Goal: Task Accomplishment & Management: Use online tool/utility

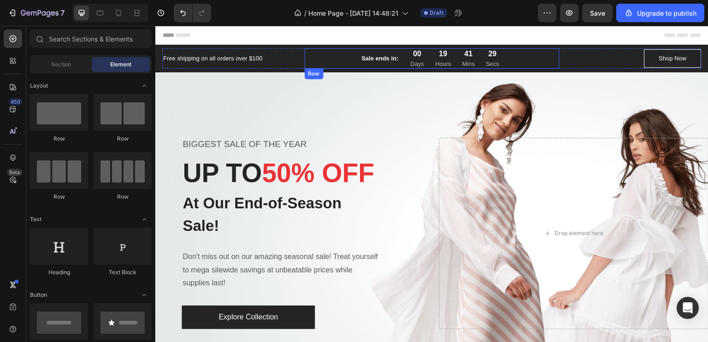
click at [503, 88] on div "Overlay" at bounding box center [431, 233] width 553 height 323
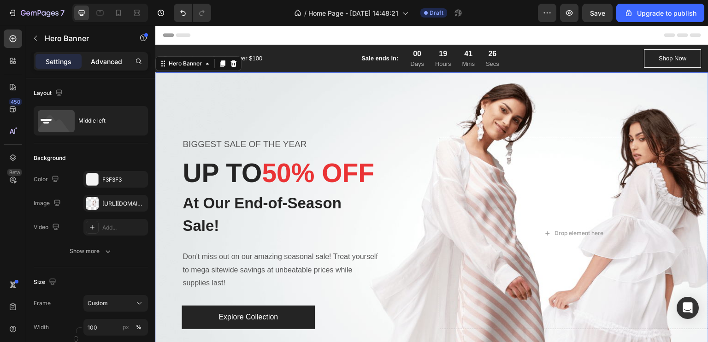
click at [107, 66] on p "Advanced" at bounding box center [106, 62] width 31 height 10
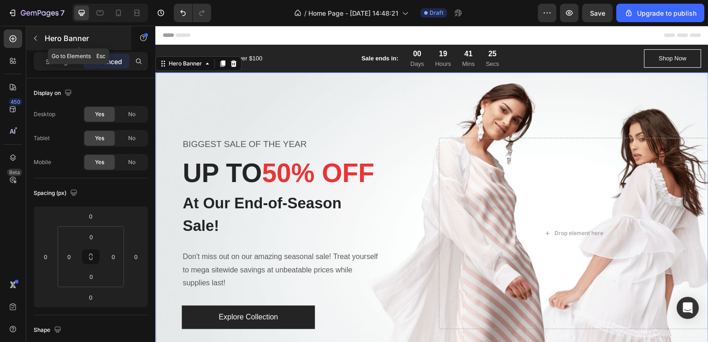
click at [37, 42] on button "button" at bounding box center [35, 38] width 15 height 15
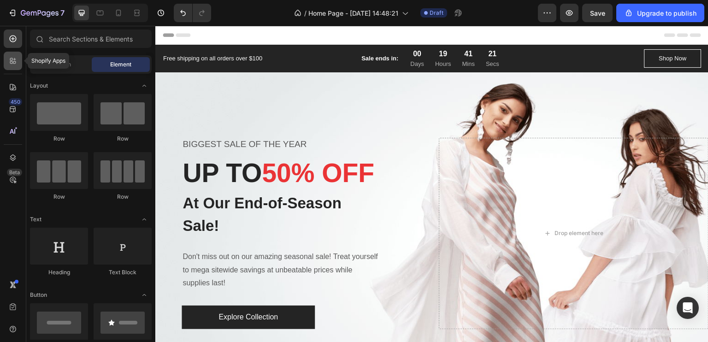
click at [14, 58] on icon at bounding box center [12, 60] width 9 height 9
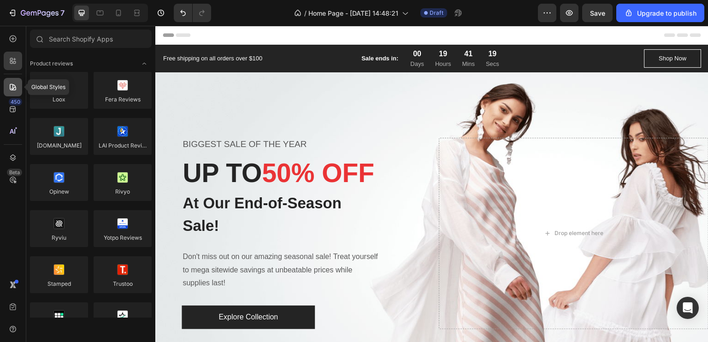
click at [13, 86] on icon at bounding box center [12, 86] width 9 height 9
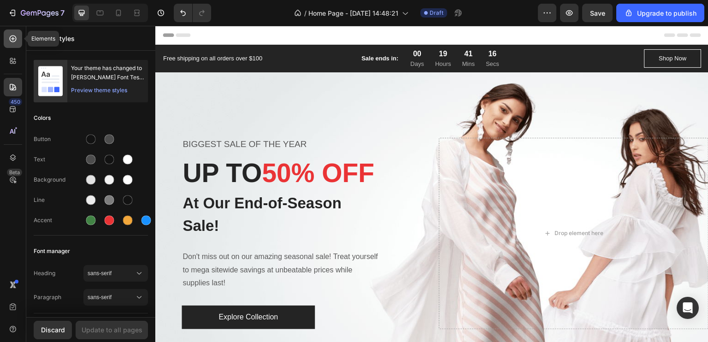
click at [21, 36] on div at bounding box center [13, 38] width 18 height 18
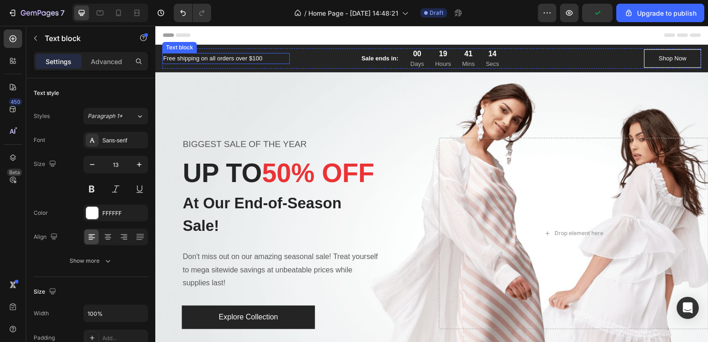
click at [265, 60] on p "Free shipping on all orders over $100" at bounding box center [226, 58] width 126 height 9
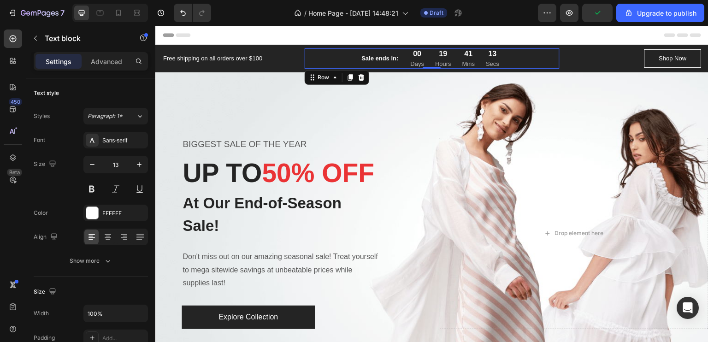
click at [324, 64] on div "Sale ends in: Text block 00 Days 19 Hours 41 Mins 13 Secs CountDown Timer Row 0" at bounding box center [432, 58] width 255 height 20
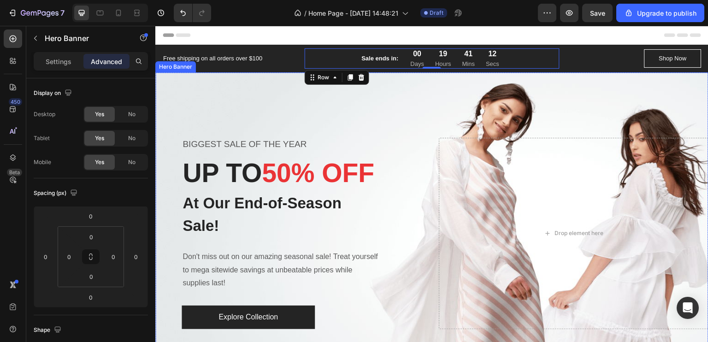
click at [275, 105] on div "Overlay" at bounding box center [431, 233] width 553 height 323
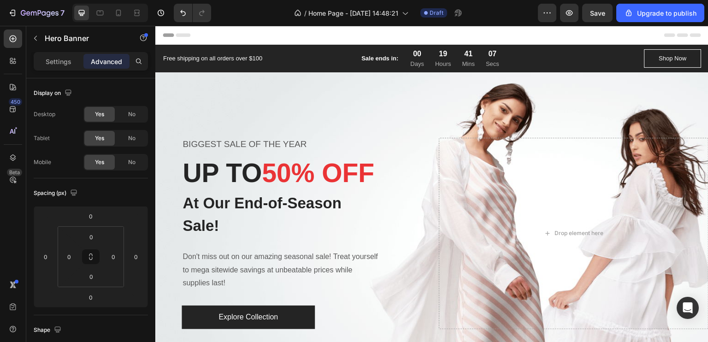
click at [321, 102] on div "Overlay" at bounding box center [431, 233] width 553 height 323
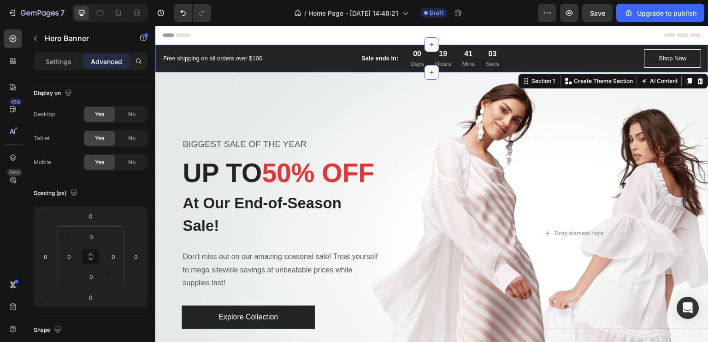
click at [583, 47] on div "Free shipping on all orders over $100 Text block Sale ends in: Text block 00 Da…" at bounding box center [431, 59] width 553 height 28
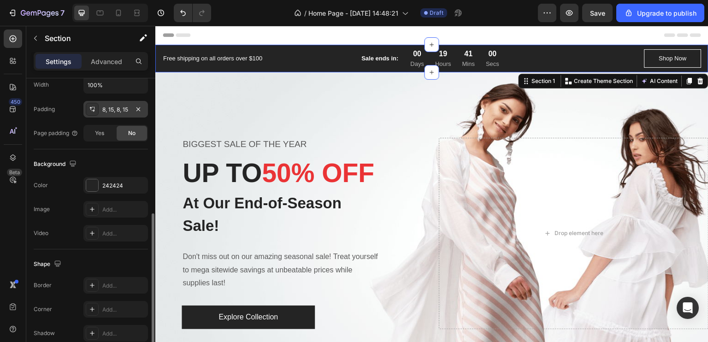
scroll to position [240, 0]
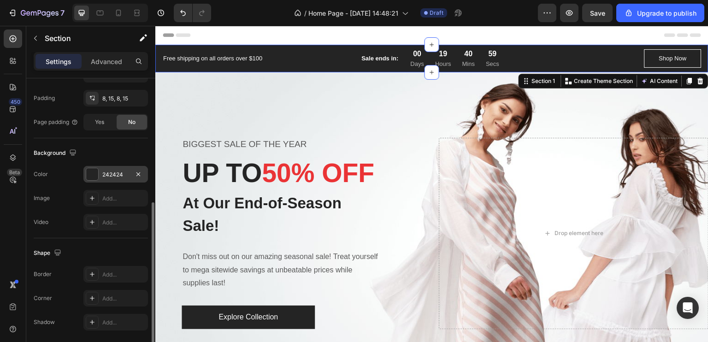
click at [94, 176] on div at bounding box center [92, 174] width 12 height 12
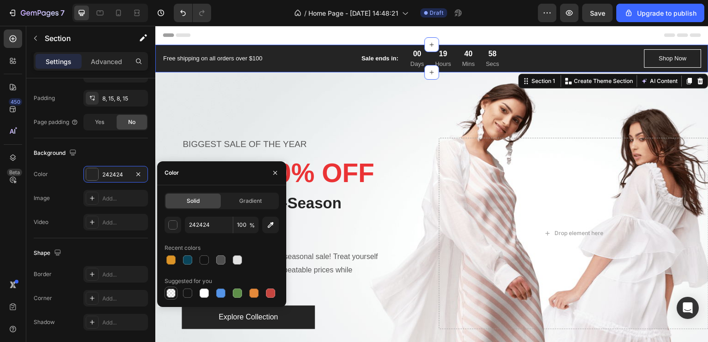
click at [170, 293] on div at bounding box center [170, 292] width 9 height 9
type input "000000"
type input "0"
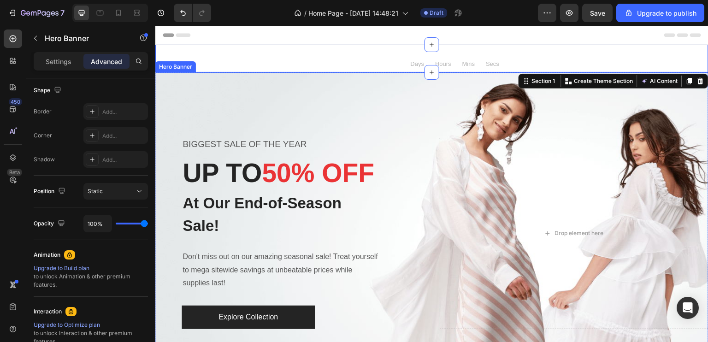
click at [231, 94] on div "Overlay" at bounding box center [431, 233] width 553 height 323
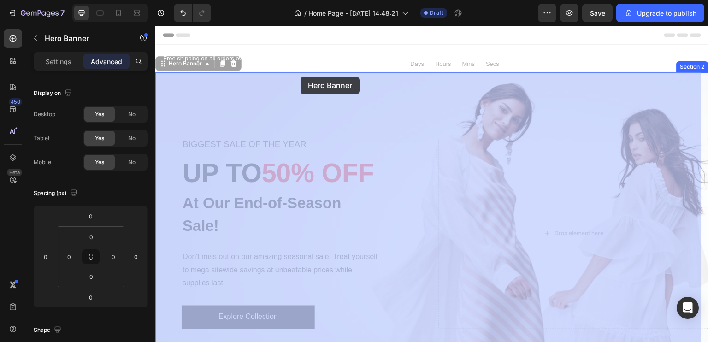
drag, startPoint x: 303, startPoint y: 80, endPoint x: 300, endPoint y: 75, distance: 5.4
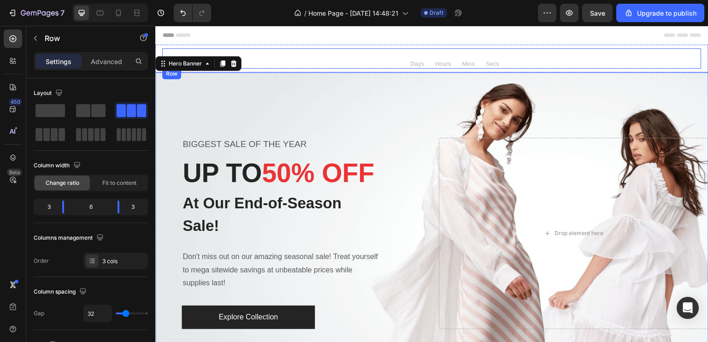
click at [289, 59] on div "Free shipping on all orders over $100 Text block Sale ends in: Text block 00 Da…" at bounding box center [431, 58] width 539 height 20
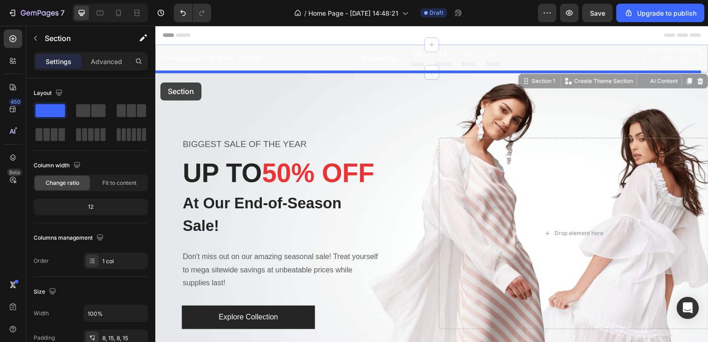
drag, startPoint x: 161, startPoint y: 56, endPoint x: 160, endPoint y: 82, distance: 26.7
drag, startPoint x: 160, startPoint y: 55, endPoint x: 165, endPoint y: 97, distance: 42.6
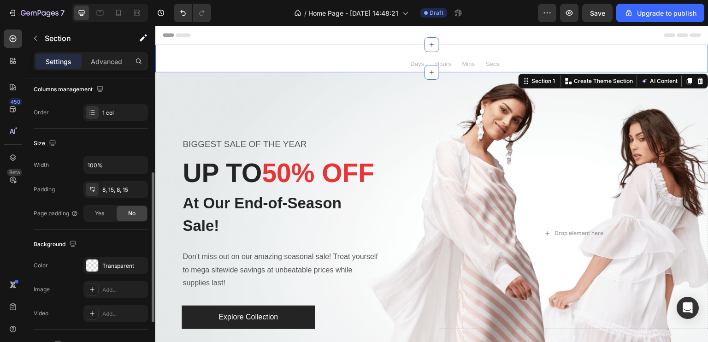
scroll to position [217, 0]
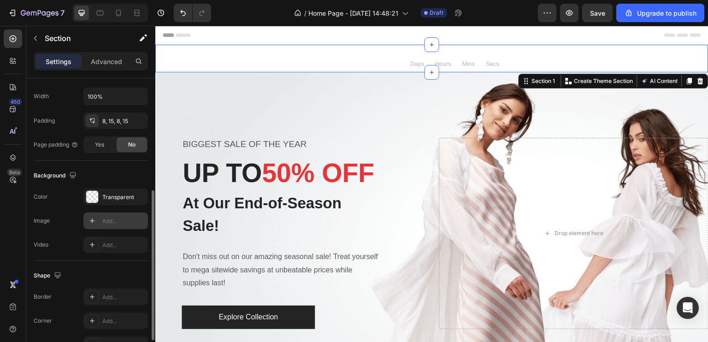
click at [100, 224] on div "Add..." at bounding box center [115, 220] width 65 height 17
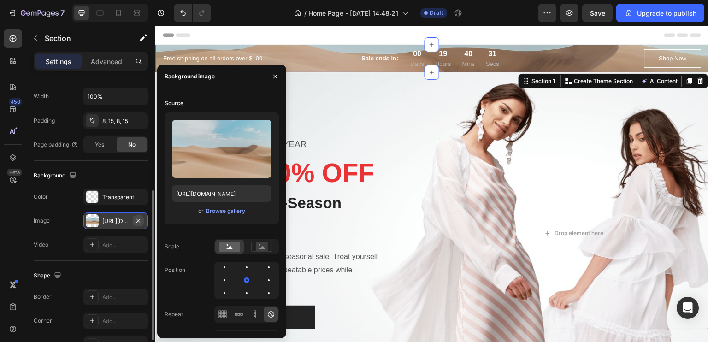
click at [138, 217] on icon "button" at bounding box center [138, 220] width 7 height 7
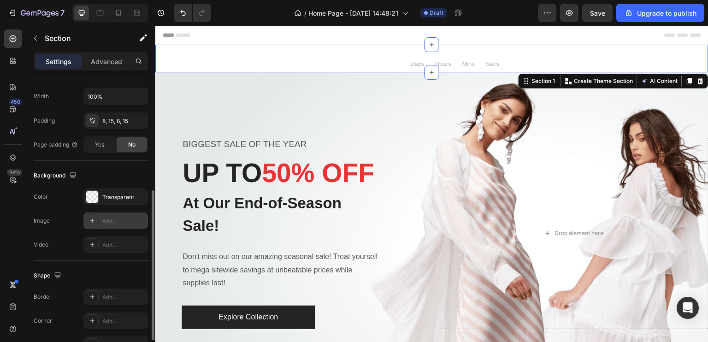
scroll to position [206, 0]
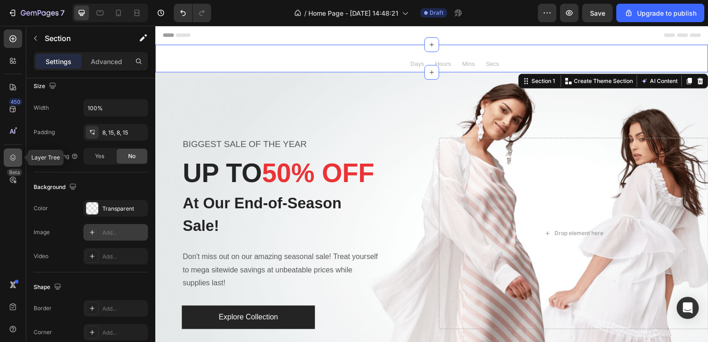
click at [15, 158] on icon at bounding box center [12, 157] width 9 height 9
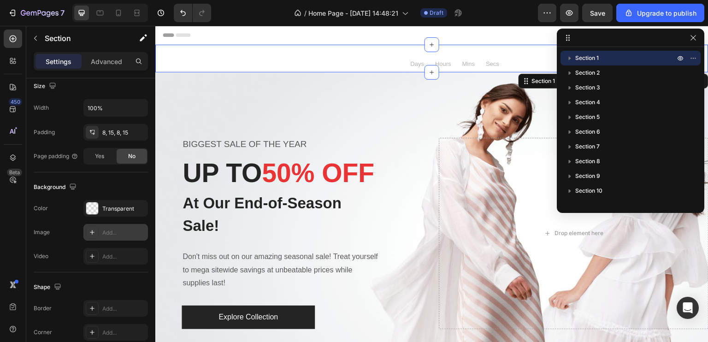
click at [594, 62] on span "Section 1" at bounding box center [587, 57] width 24 height 9
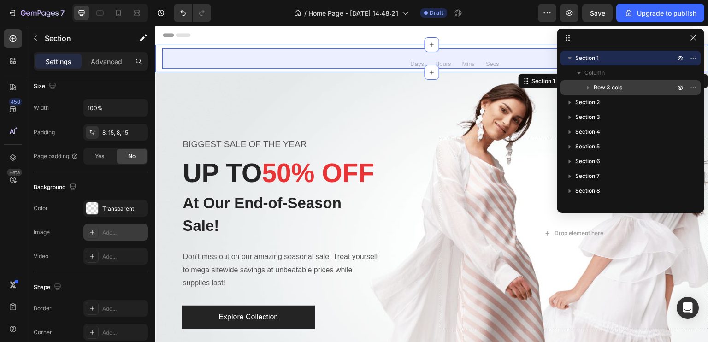
click at [604, 87] on span "Row 3 cols" at bounding box center [608, 87] width 29 height 9
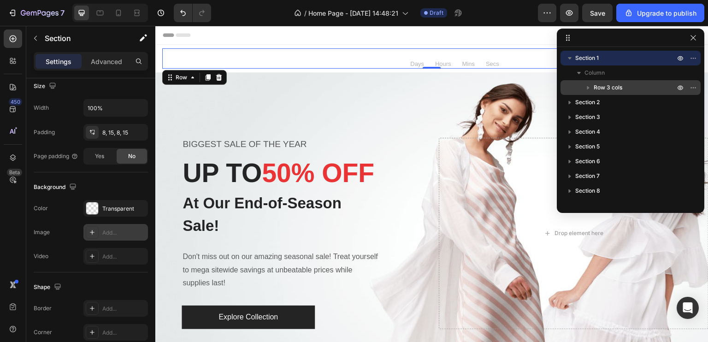
scroll to position [0, 0]
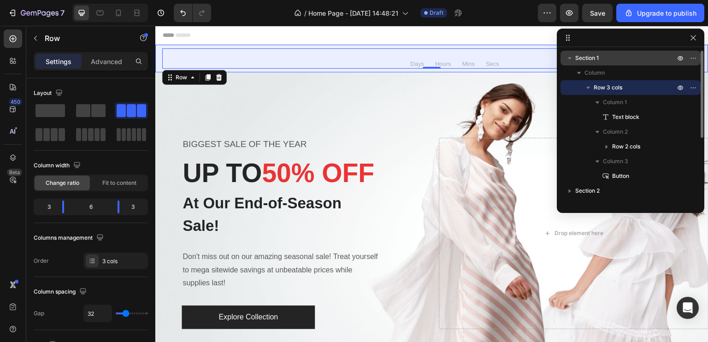
click at [571, 58] on icon "button" at bounding box center [570, 58] width 4 height 2
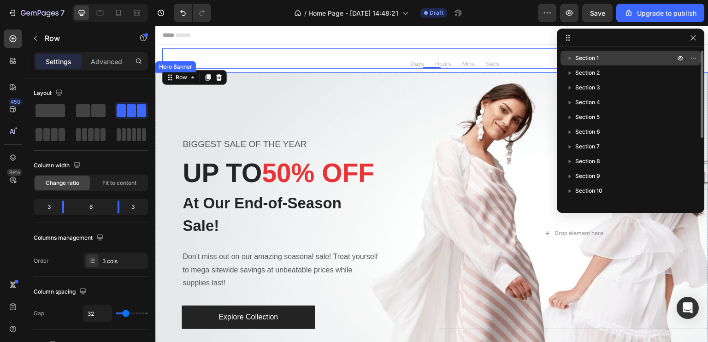
click at [449, 86] on div "Overlay" at bounding box center [431, 233] width 553 height 323
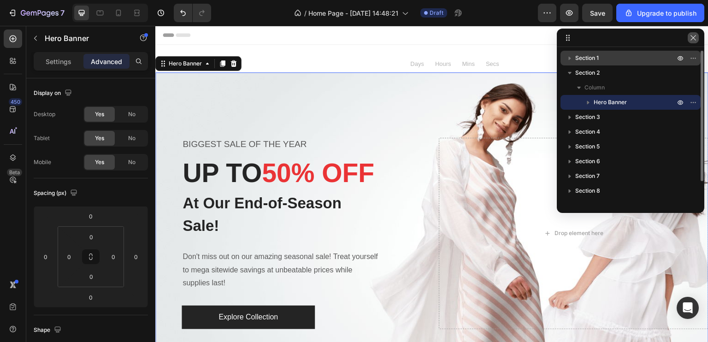
click at [693, 41] on button "button" at bounding box center [693, 37] width 11 height 11
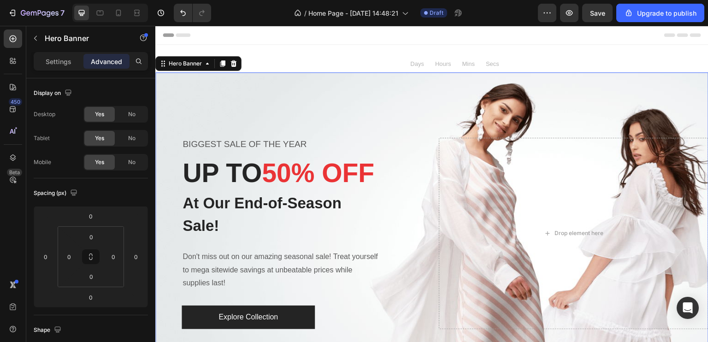
click at [416, 94] on div "Overlay" at bounding box center [431, 233] width 553 height 323
click at [416, 86] on div "Overlay" at bounding box center [431, 233] width 553 height 323
click at [32, 41] on button "button" at bounding box center [35, 38] width 15 height 15
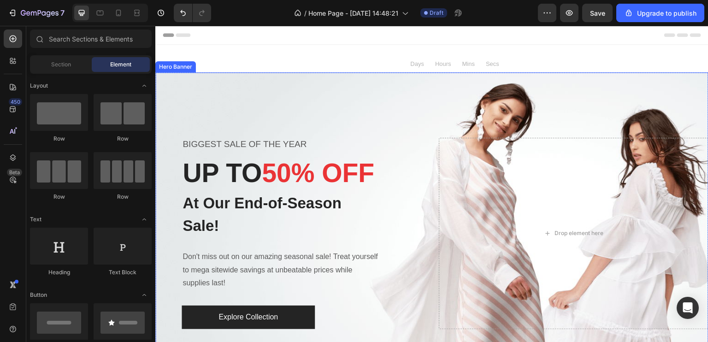
click at [369, 103] on div "Overlay" at bounding box center [431, 233] width 553 height 323
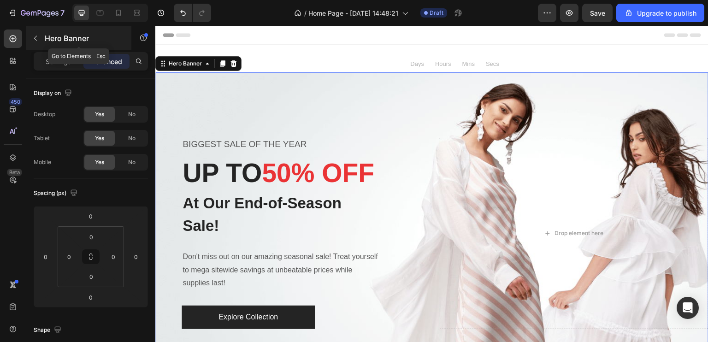
click at [39, 40] on button "button" at bounding box center [35, 38] width 15 height 15
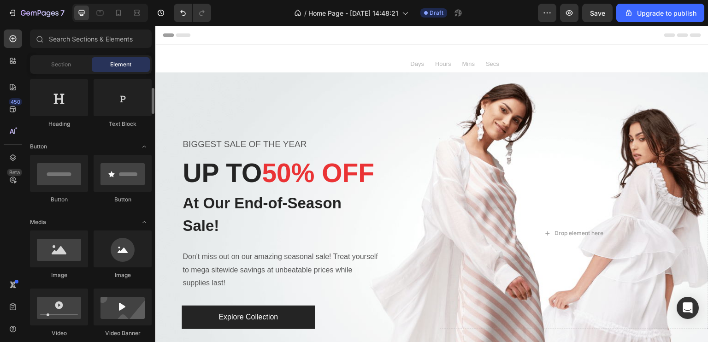
scroll to position [91, 0]
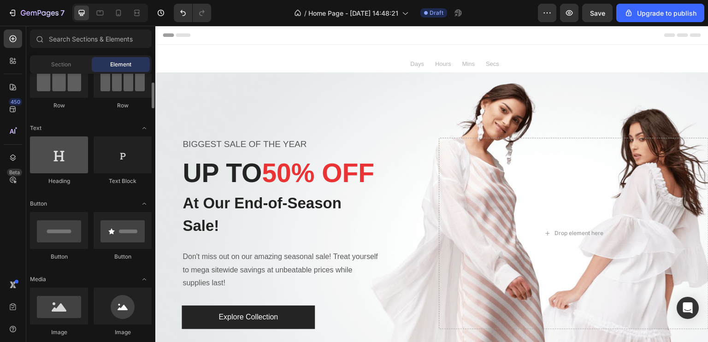
click at [65, 164] on div at bounding box center [59, 154] width 58 height 37
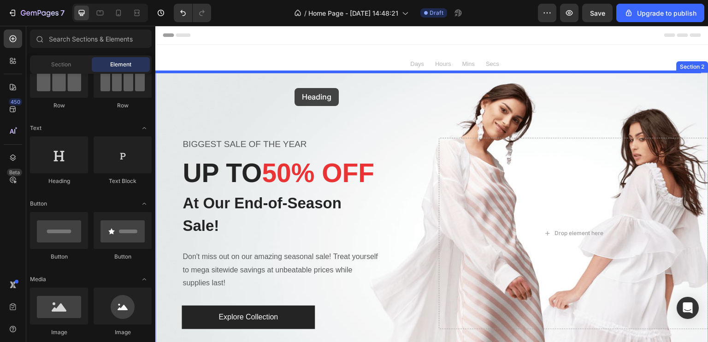
drag, startPoint x: 205, startPoint y: 194, endPoint x: 294, endPoint y: 88, distance: 138.3
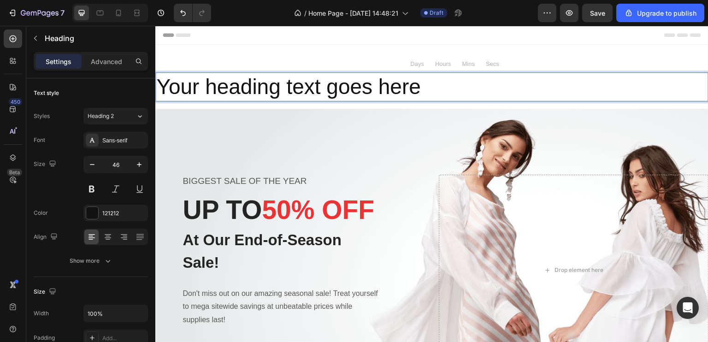
click at [379, 91] on h2 "Your heading text goes here" at bounding box center [431, 86] width 553 height 29
click at [424, 88] on p "Your heading text goes here" at bounding box center [431, 87] width 551 height 28
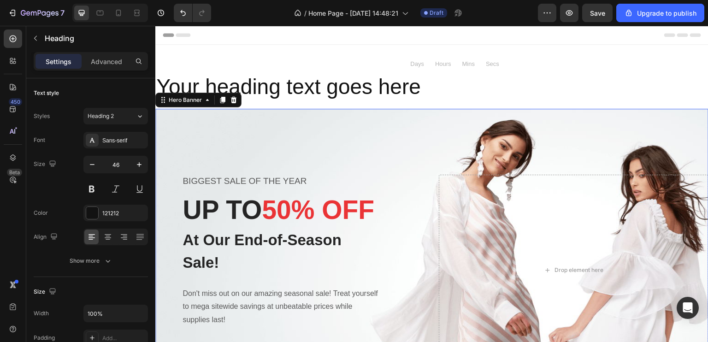
click at [269, 130] on div "Overlay" at bounding box center [431, 270] width 553 height 323
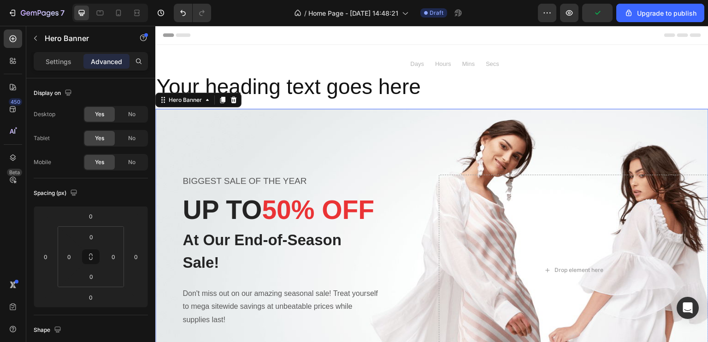
click at [269, 131] on div "Overlay" at bounding box center [431, 270] width 553 height 323
click at [59, 65] on p "Settings" at bounding box center [59, 62] width 26 height 10
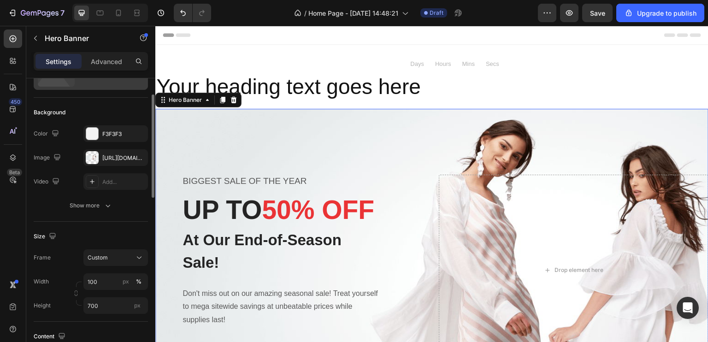
scroll to position [0, 0]
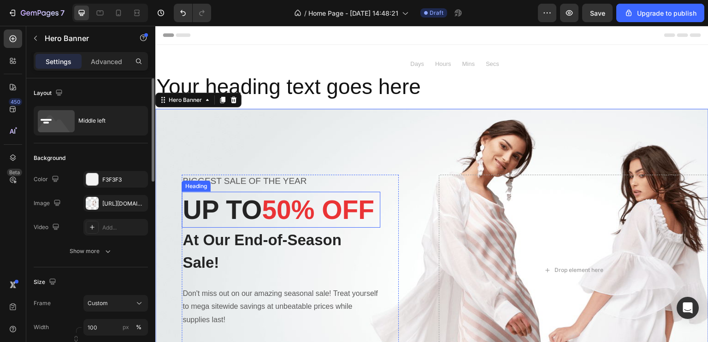
click at [236, 193] on p "UP TO 50% OFF" at bounding box center [280, 210] width 197 height 34
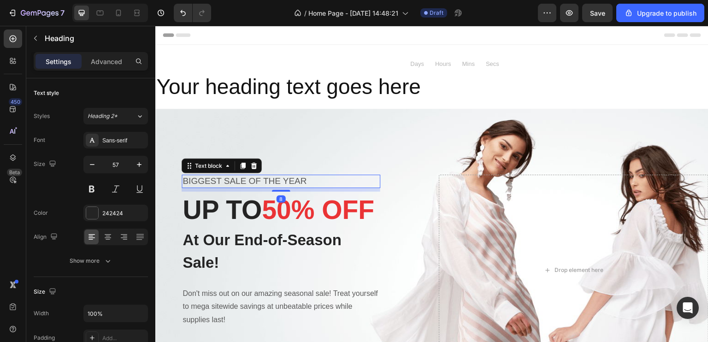
click at [277, 176] on p "BIGGEST SALE OF THE YEAR" at bounding box center [280, 182] width 197 height 12
click at [274, 195] on span "50% OFF" at bounding box center [318, 209] width 112 height 29
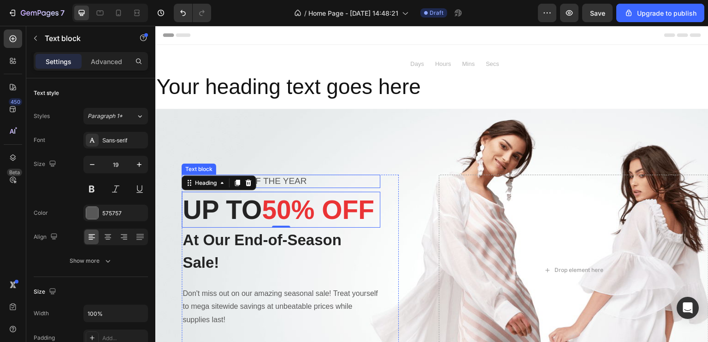
click at [275, 176] on p "BIGGEST SALE OF THE YEAR" at bounding box center [280, 182] width 197 height 12
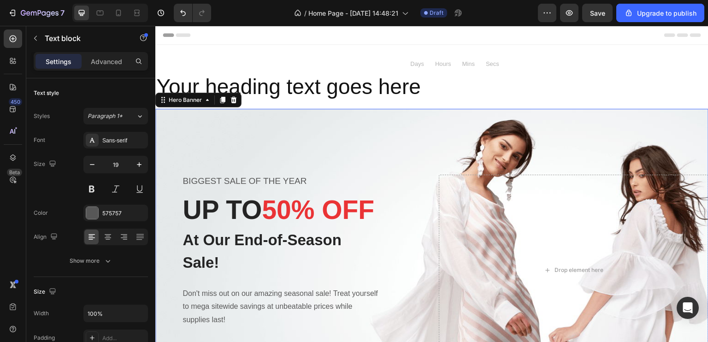
click at [292, 136] on div "Overlay" at bounding box center [431, 270] width 553 height 323
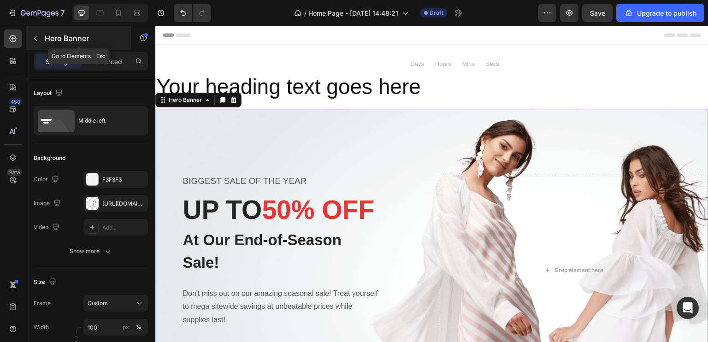
click at [36, 42] on button "button" at bounding box center [35, 38] width 15 height 15
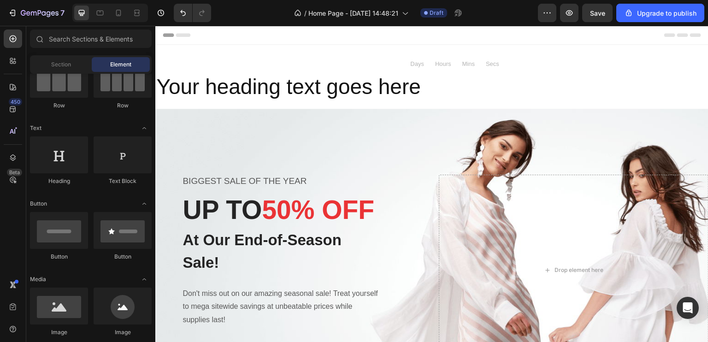
click at [131, 66] on span "Element" at bounding box center [120, 64] width 21 height 8
drag, startPoint x: 121, startPoint y: 59, endPoint x: 110, endPoint y: 71, distance: 17.0
click at [109, 71] on div "Element" at bounding box center [121, 64] width 58 height 15
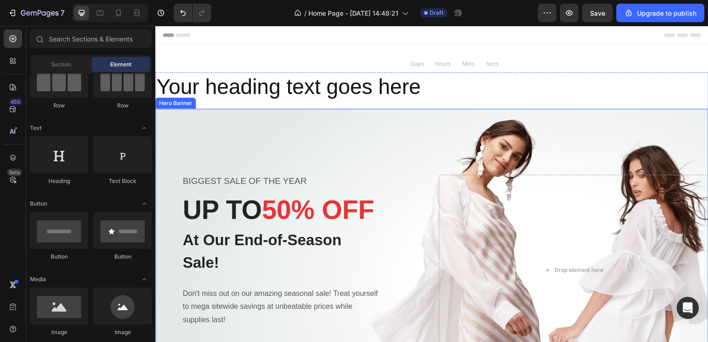
drag, startPoint x: 271, startPoint y: 92, endPoint x: 161, endPoint y: 106, distance: 111.1
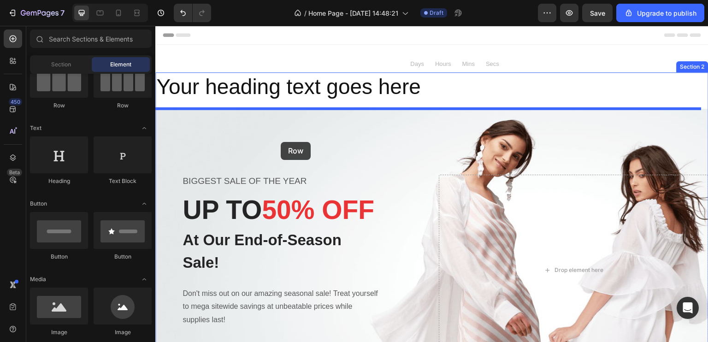
drag, startPoint x: 282, startPoint y: 118, endPoint x: 281, endPoint y: 142, distance: 24.5
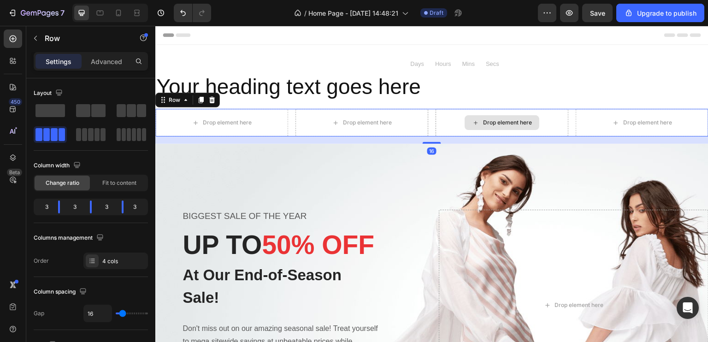
click at [444, 134] on div "Drop element here" at bounding box center [501, 123] width 133 height 28
click at [435, 118] on div "Drop element here" at bounding box center [501, 123] width 133 height 28
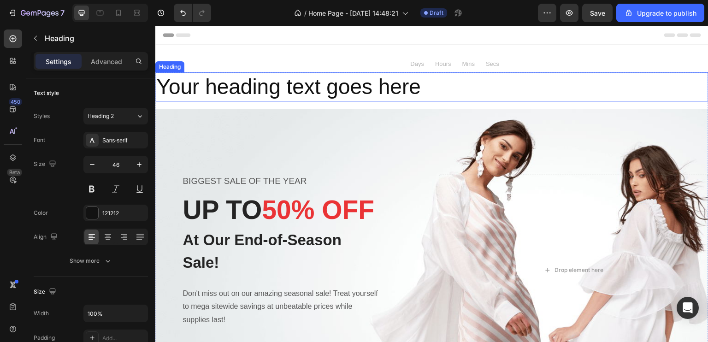
click at [423, 93] on p "Your heading text goes here" at bounding box center [431, 87] width 551 height 28
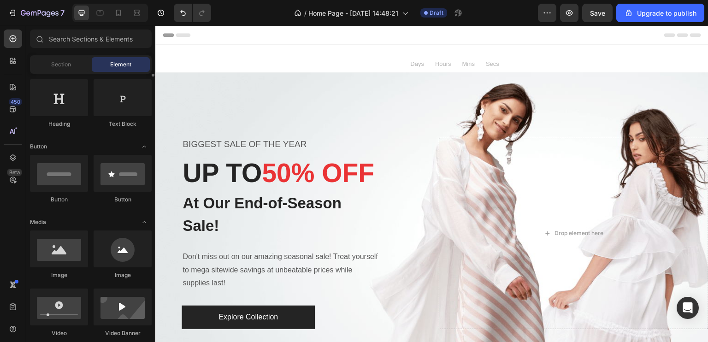
scroll to position [160, 0]
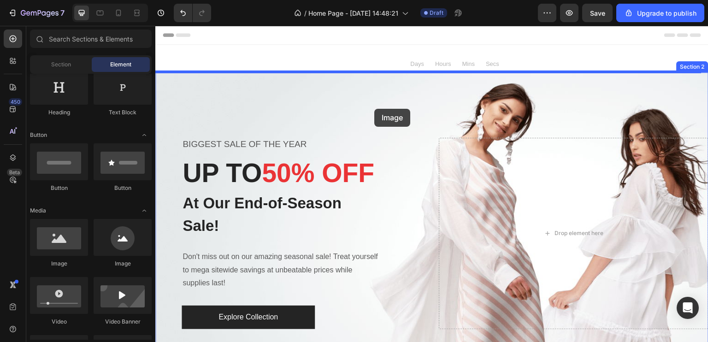
drag, startPoint x: 279, startPoint y: 271, endPoint x: 374, endPoint y: 109, distance: 187.8
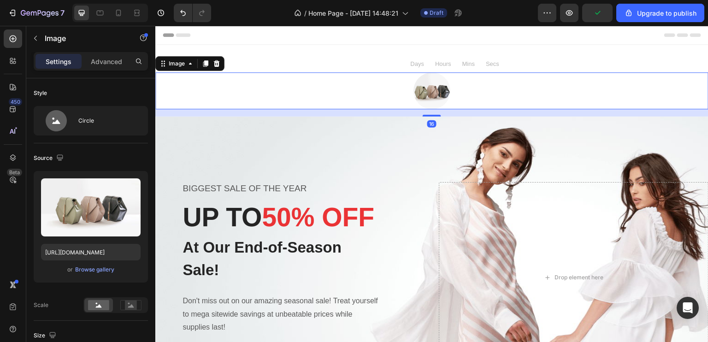
click at [466, 100] on div at bounding box center [431, 90] width 553 height 37
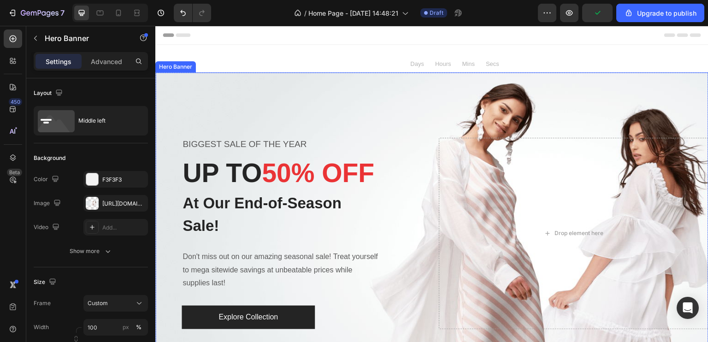
click at [428, 138] on div "BIGGEST SALE OF THE YEAR Text block UP TO 50% OFF Heading At Our End-of-Season …" at bounding box center [431, 233] width 553 height 191
click at [444, 147] on div "Drop element here" at bounding box center [574, 233] width 270 height 191
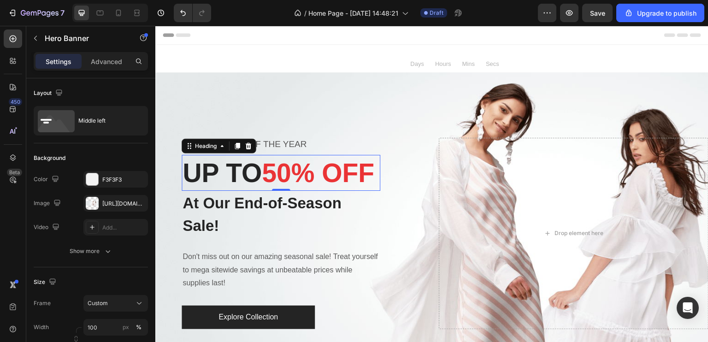
click at [249, 156] on p "UP TO 50% OFF" at bounding box center [280, 173] width 197 height 34
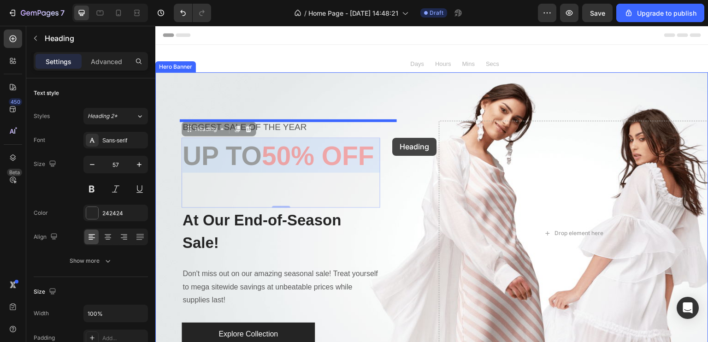
drag, startPoint x: 241, startPoint y: 158, endPoint x: 388, endPoint y: 140, distance: 148.1
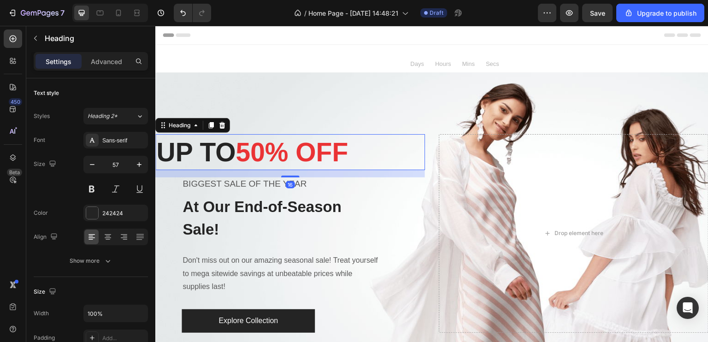
click at [327, 163] on span "50% OFF" at bounding box center [291, 151] width 112 height 29
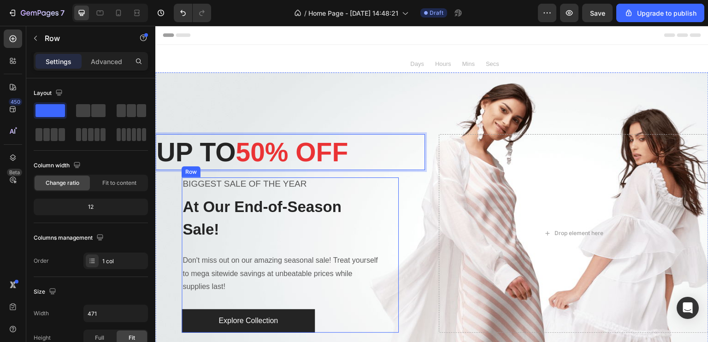
click at [393, 188] on div "BIGGEST SALE OF THE YEAR Text block At Our End-of-Season Sale! Text block Don't…" at bounding box center [290, 254] width 217 height 155
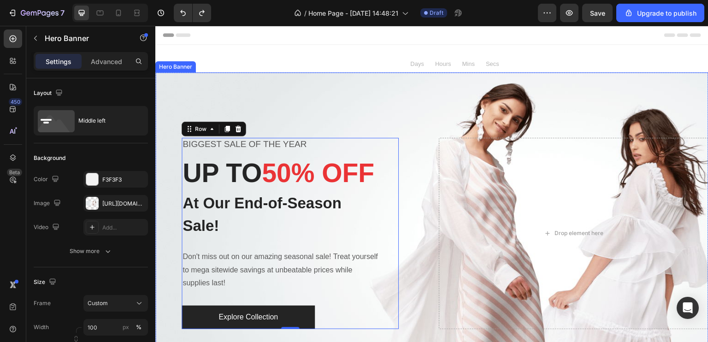
click at [523, 88] on div "Overlay" at bounding box center [431, 233] width 553 height 323
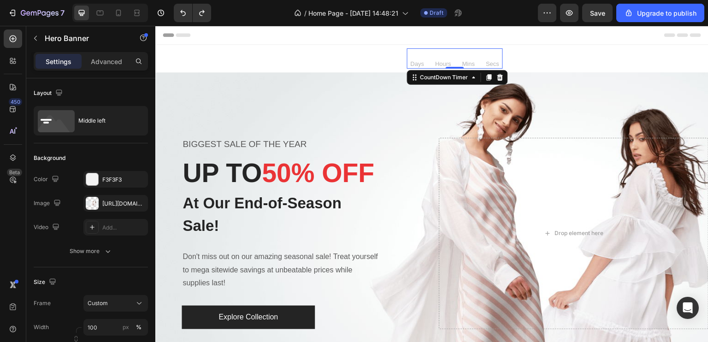
click at [465, 66] on p "Mins" at bounding box center [468, 63] width 12 height 9
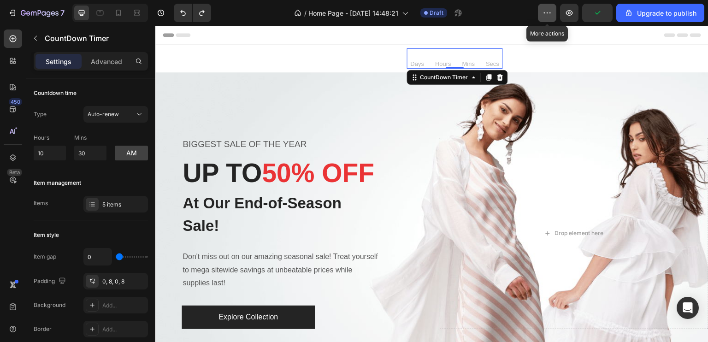
click at [552, 9] on icon "button" at bounding box center [546, 12] width 9 height 9
click at [10, 156] on icon at bounding box center [12, 157] width 9 height 9
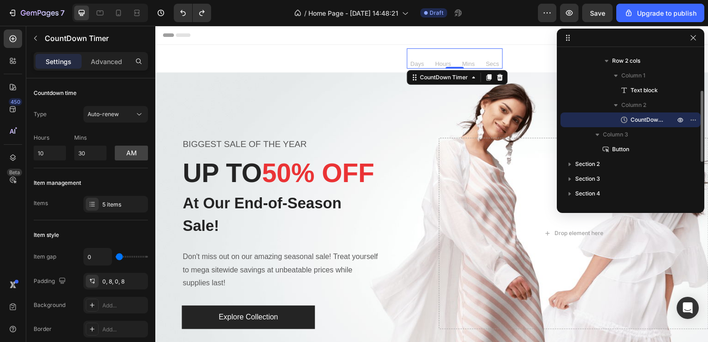
scroll to position [0, 0]
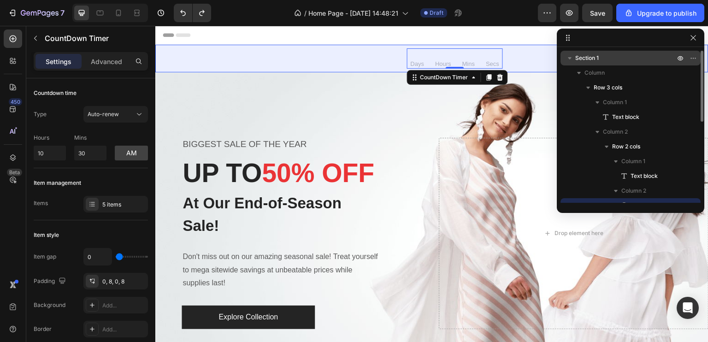
click at [568, 59] on icon "button" at bounding box center [569, 57] width 9 height 9
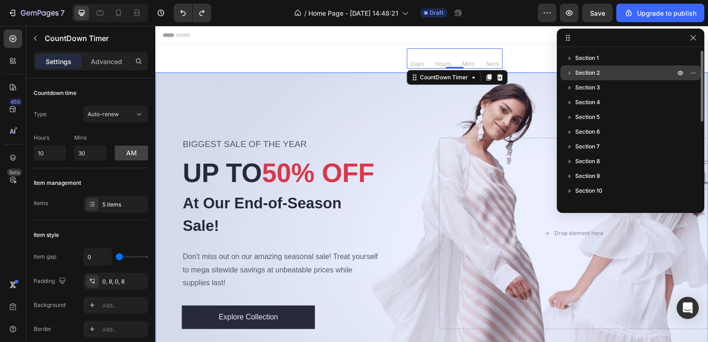
click at [565, 74] on icon "button" at bounding box center [569, 72] width 9 height 9
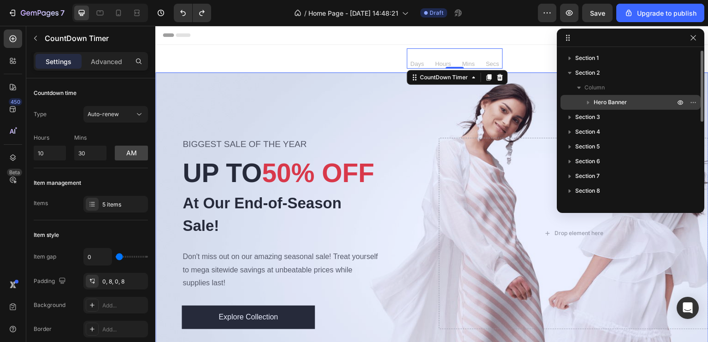
click at [588, 102] on icon "button" at bounding box center [588, 103] width 2 height 4
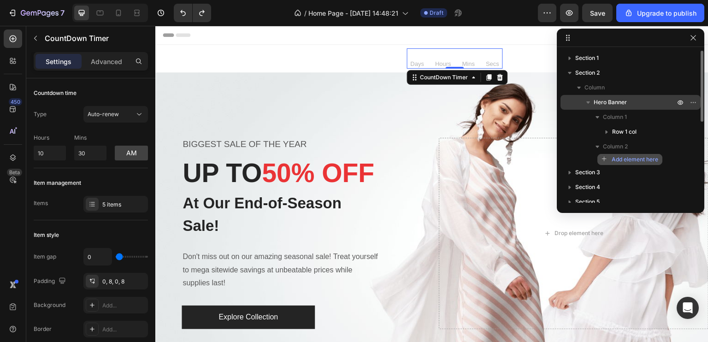
click at [638, 158] on span "Add element here" at bounding box center [635, 159] width 47 height 8
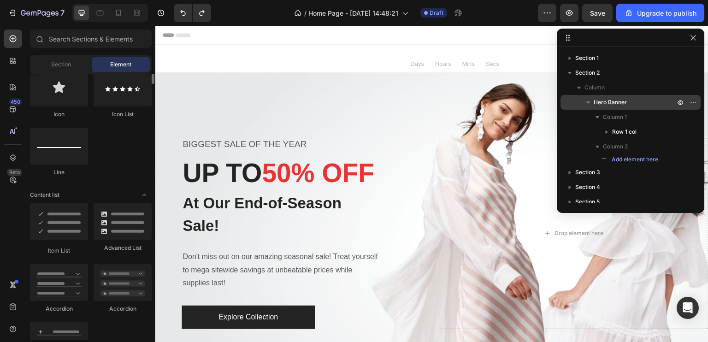
scroll to position [640, 0]
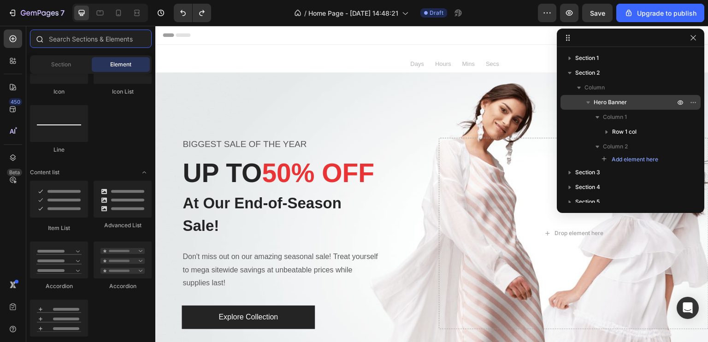
click at [109, 47] on input "text" at bounding box center [91, 38] width 122 height 18
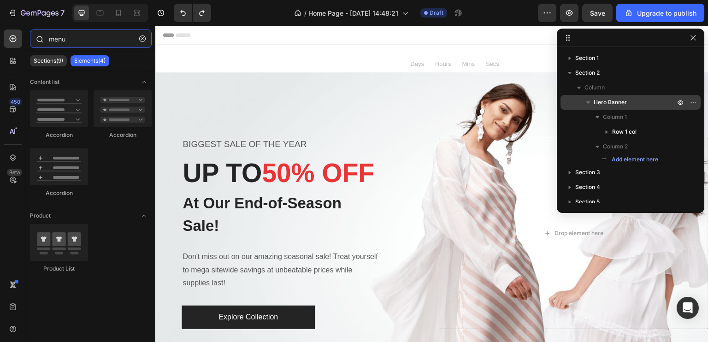
click at [109, 46] on input "menu" at bounding box center [91, 38] width 122 height 18
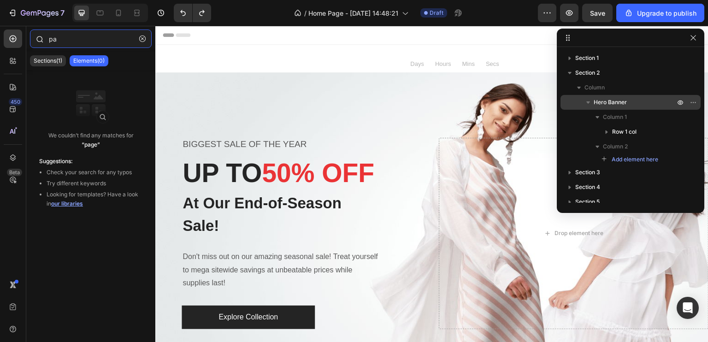
type input "p"
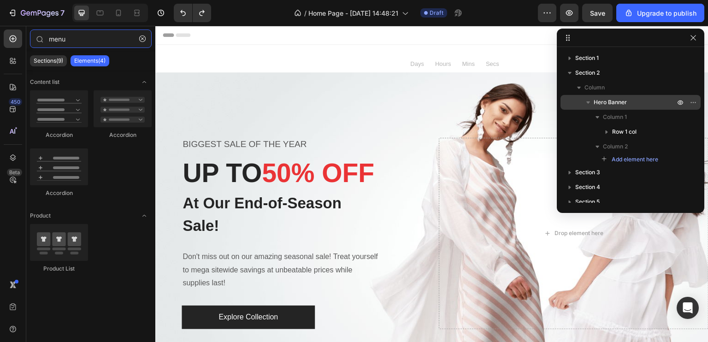
type input "menu"
